Goal: Use online tool/utility

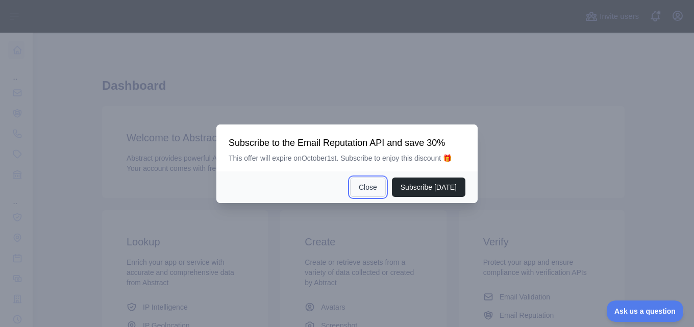
click at [381, 186] on button "Close" at bounding box center [368, 187] width 36 height 19
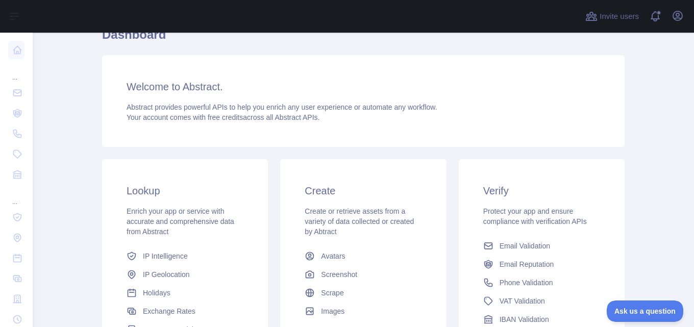
scroll to position [102, 0]
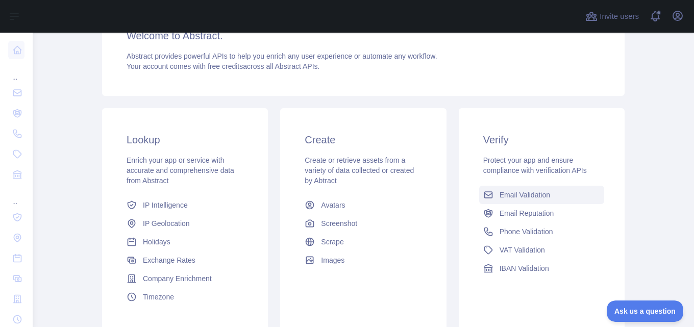
click at [520, 193] on span "Email Validation" at bounding box center [525, 195] width 51 height 10
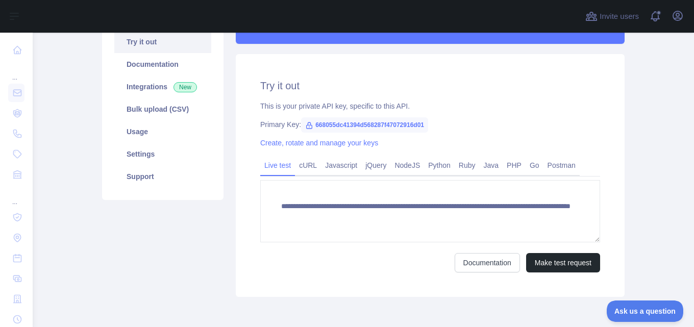
scroll to position [141, 0]
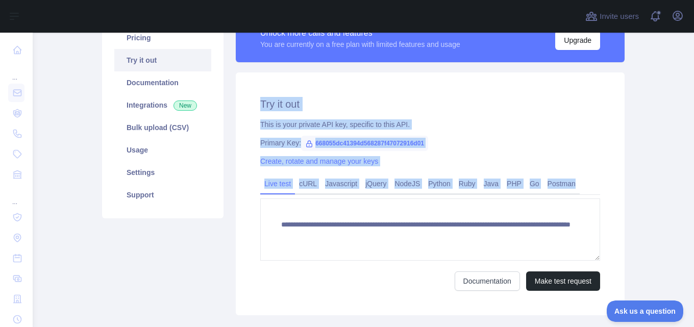
drag, startPoint x: 253, startPoint y: 94, endPoint x: 582, endPoint y: 254, distance: 366.5
click at [582, 254] on div "**********" at bounding box center [430, 193] width 389 height 243
copy div "Try it out This is your private API key, specific to this API. Primary Key: 668…"
